Goal: Task Accomplishment & Management: Manage account settings

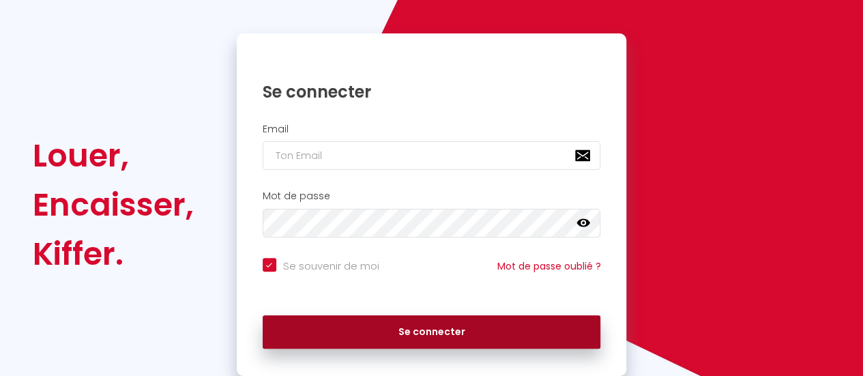
scroll to position [136, 0]
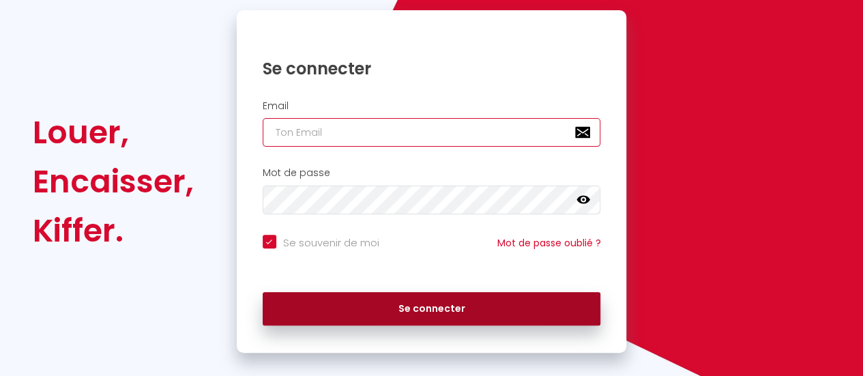
type input "[DOMAIN_NAME][EMAIL_ADDRESS][DOMAIN_NAME]"
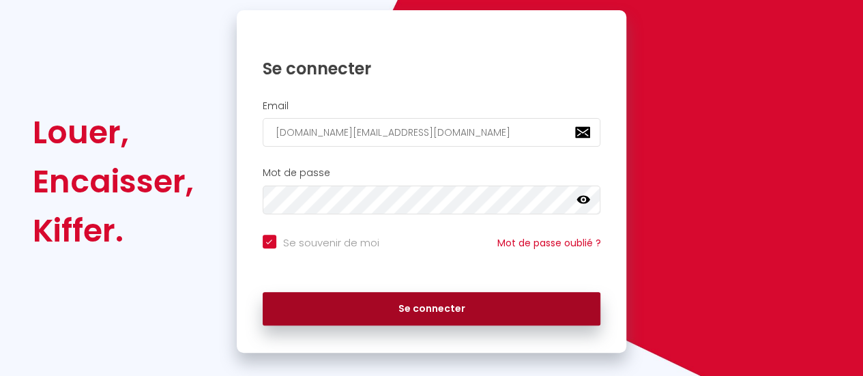
scroll to position [0, 0]
click at [435, 306] on button "Se connecter" at bounding box center [432, 309] width 338 height 34
checkbox input "true"
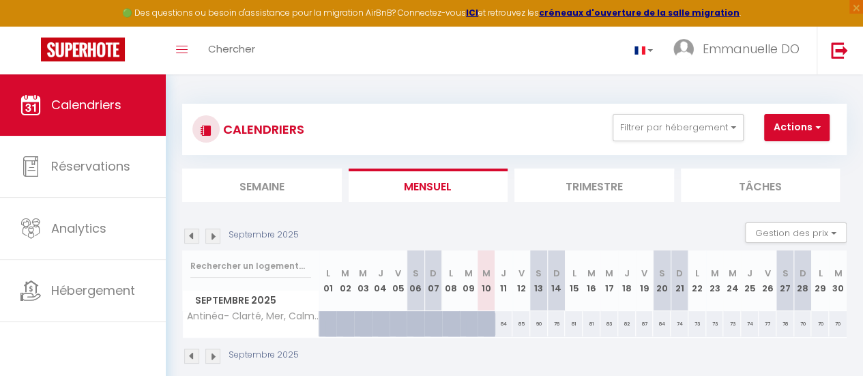
click at [216, 235] on img at bounding box center [212, 235] width 15 height 15
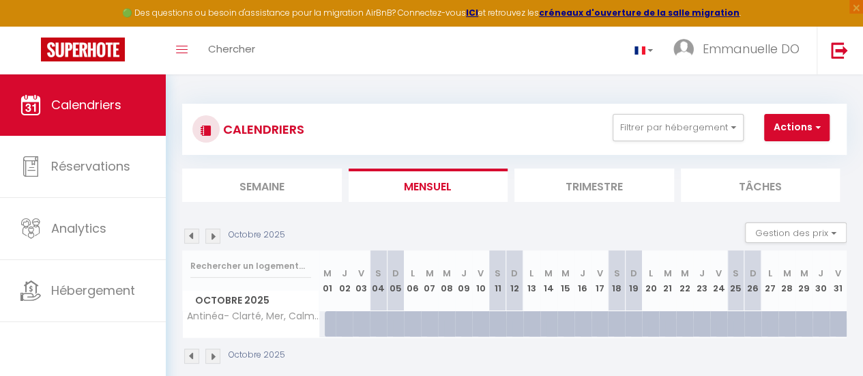
click at [192, 236] on img at bounding box center [191, 235] width 15 height 15
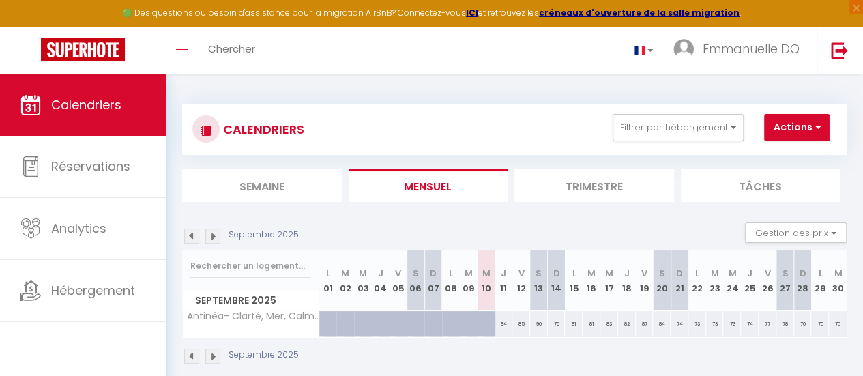
click at [192, 236] on img at bounding box center [191, 235] width 15 height 15
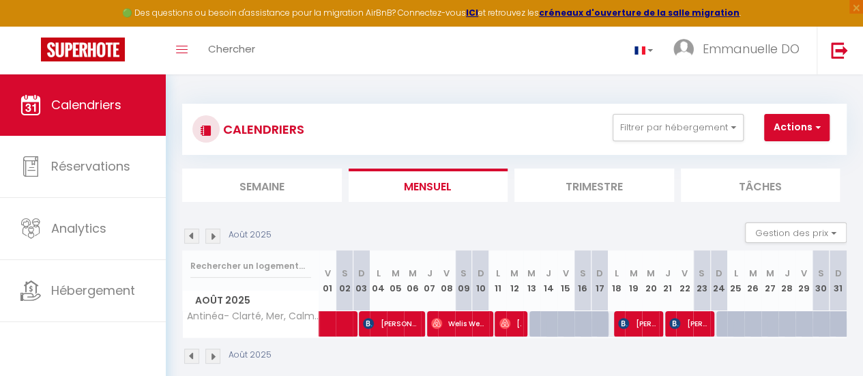
click at [210, 237] on img at bounding box center [212, 235] width 15 height 15
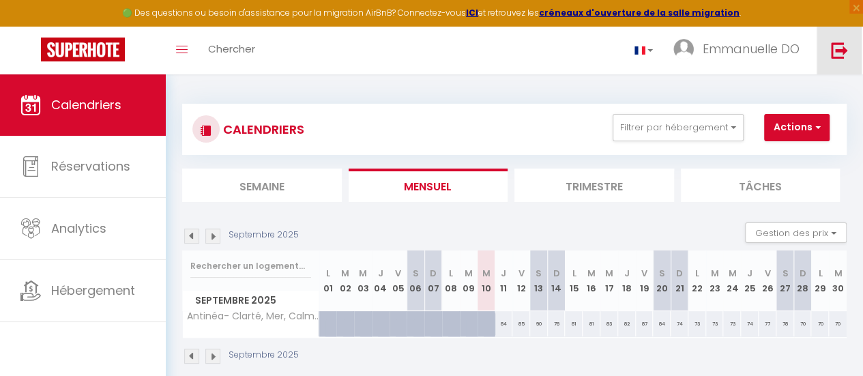
click at [839, 48] on img at bounding box center [839, 50] width 17 height 17
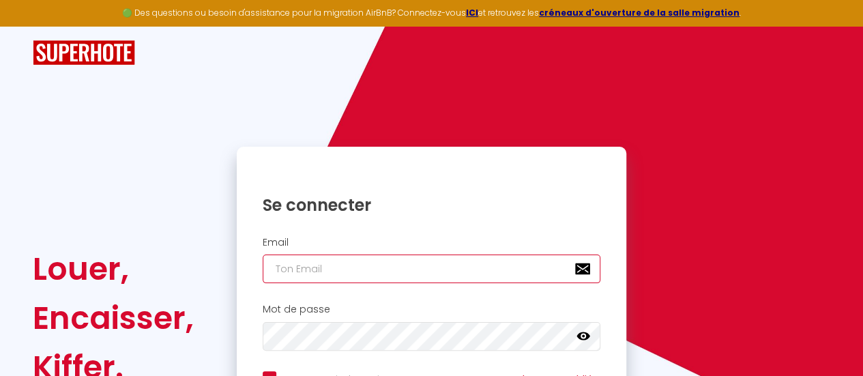
type input "[DOMAIN_NAME][EMAIL_ADDRESS][DOMAIN_NAME]"
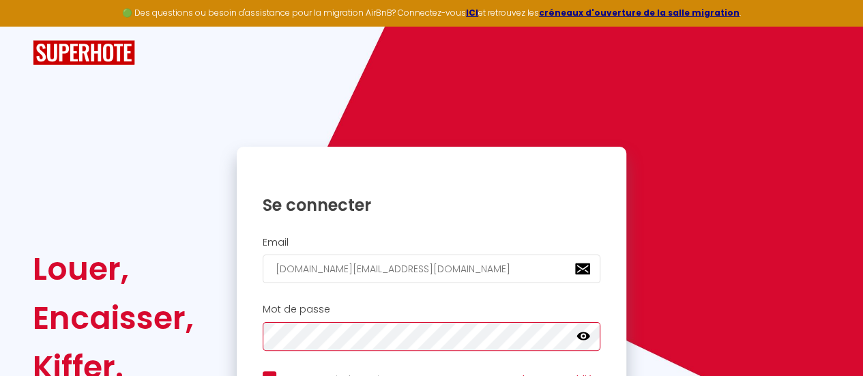
checkbox input "true"
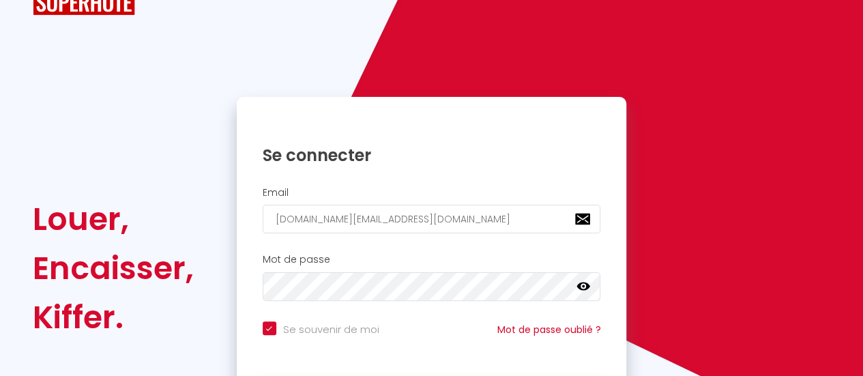
scroll to position [68, 0]
